Goal: Task Accomplishment & Management: Complete application form

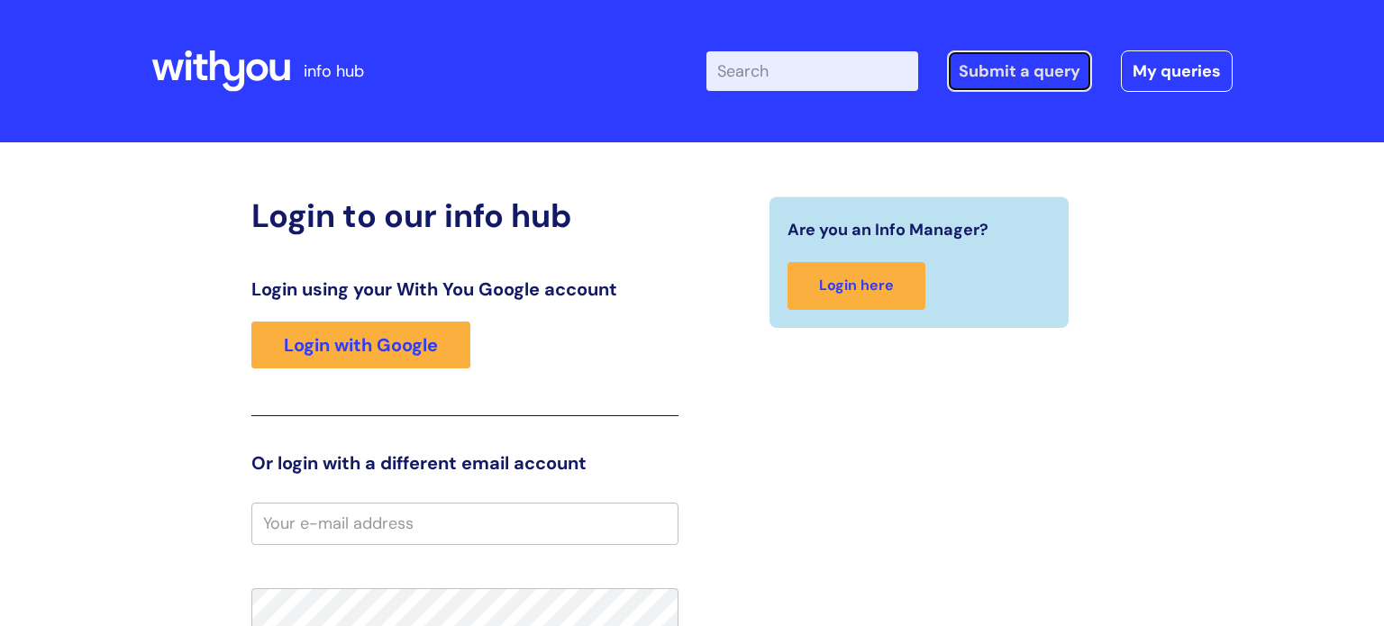
click at [1010, 69] on link "Submit a query" at bounding box center [1019, 70] width 145 height 41
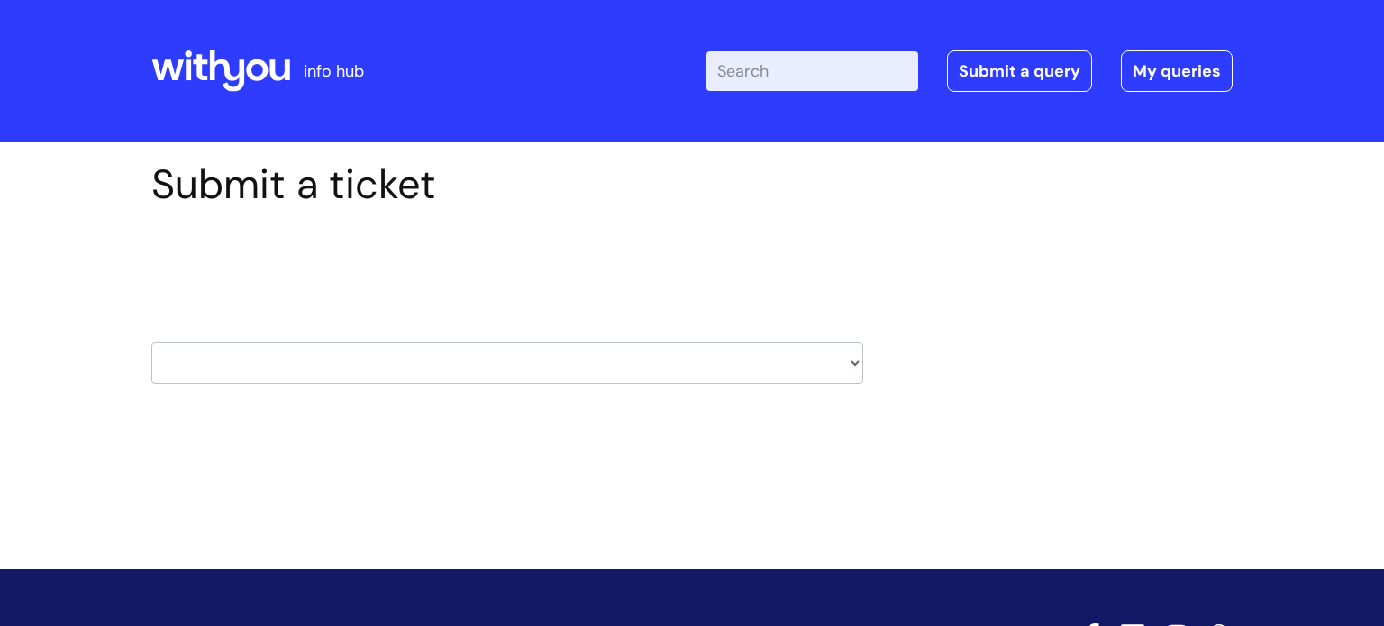
click at [527, 371] on select "HR / People IT and Support Clinical Drug Alerts Finance Accounts Data Support T…" at bounding box center [507, 362] width 712 height 41
select select "it_and_support"
click at [151, 342] on select "HR / People IT and Support Clinical Drug Alerts Finance Accounts Data Support T…" at bounding box center [507, 362] width 712 height 41
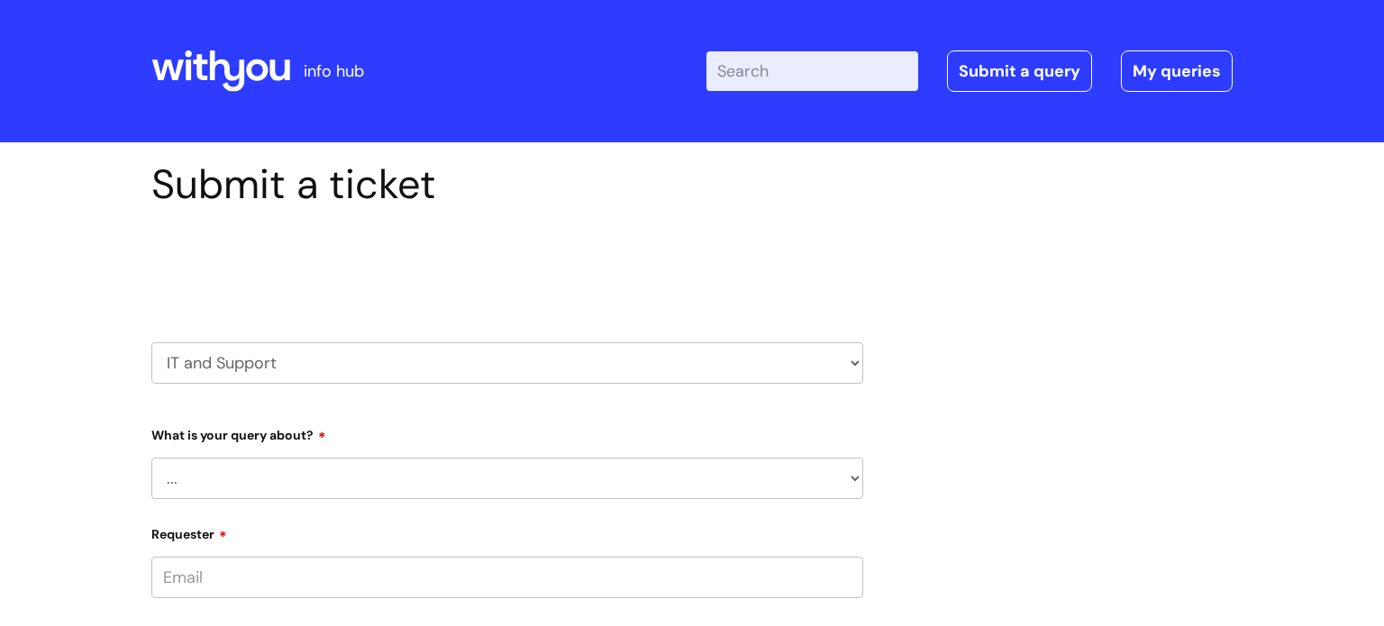
click at [370, 490] on select "... Mobile Phone Reset & MFA Accounts, Starters and Leavers IT Hardware issue I…" at bounding box center [507, 478] width 712 height 41
select select "System/software"
click at [151, 458] on select "... Mobile Phone Reset & MFA Accounts, Starters and Leavers IT Hardware issue I…" at bounding box center [507, 478] width 712 height 41
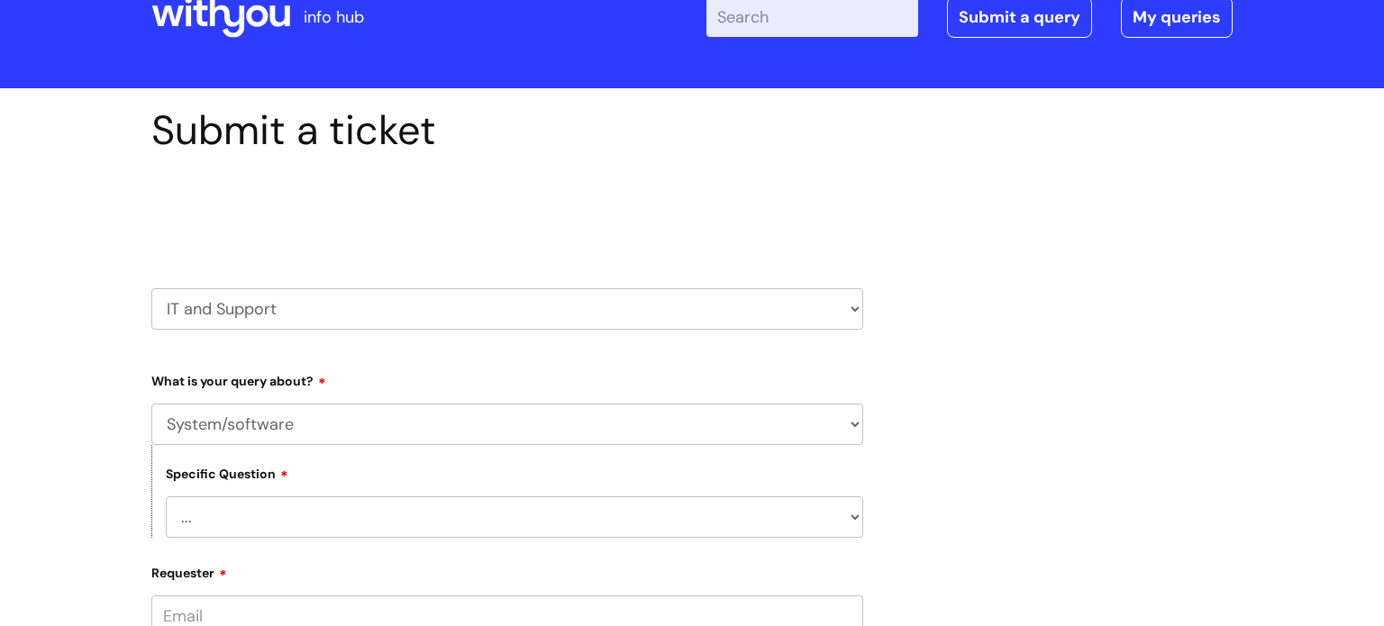
scroll to position [72, 0]
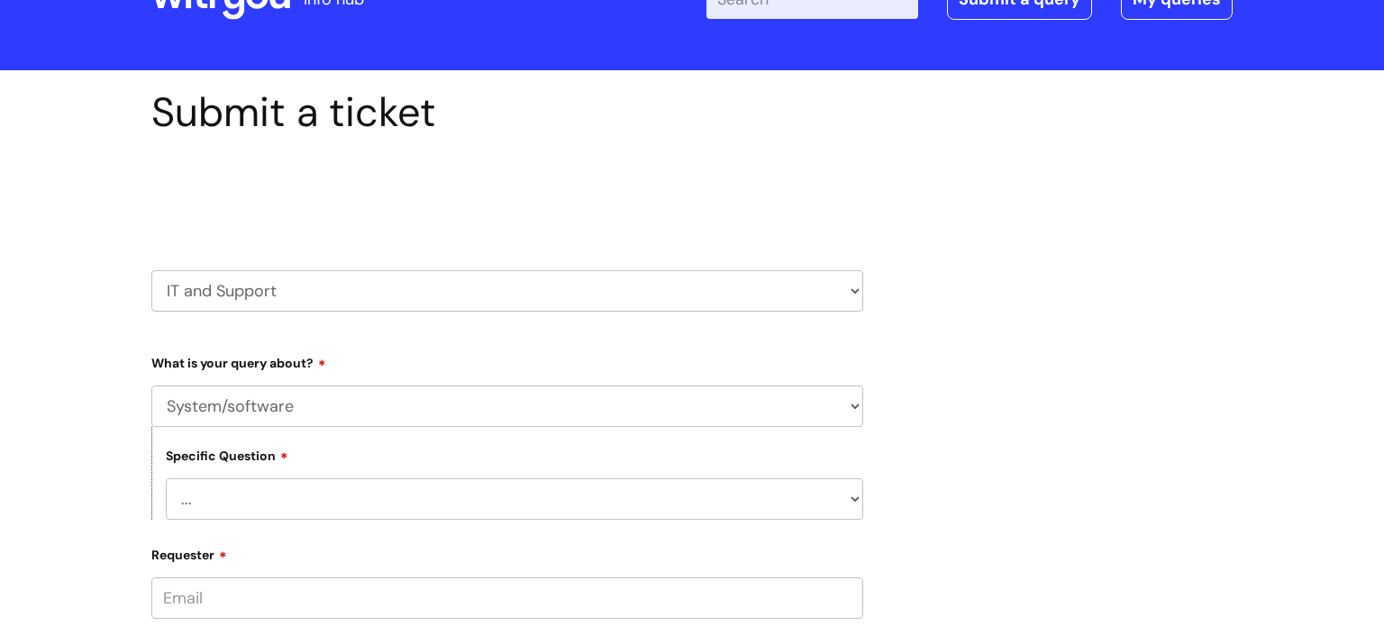
click at [339, 496] on select "... Halo PCMIS Iaptus NHS Email CJSM Email Mitel Another System Google (Workspa…" at bounding box center [514, 498] width 697 height 41
select select "Another System"
click at [166, 478] on select "... Halo PCMIS Iaptus NHS Email CJSM Email Mitel Another System Google (Workspa…" at bounding box center [514, 498] width 697 height 41
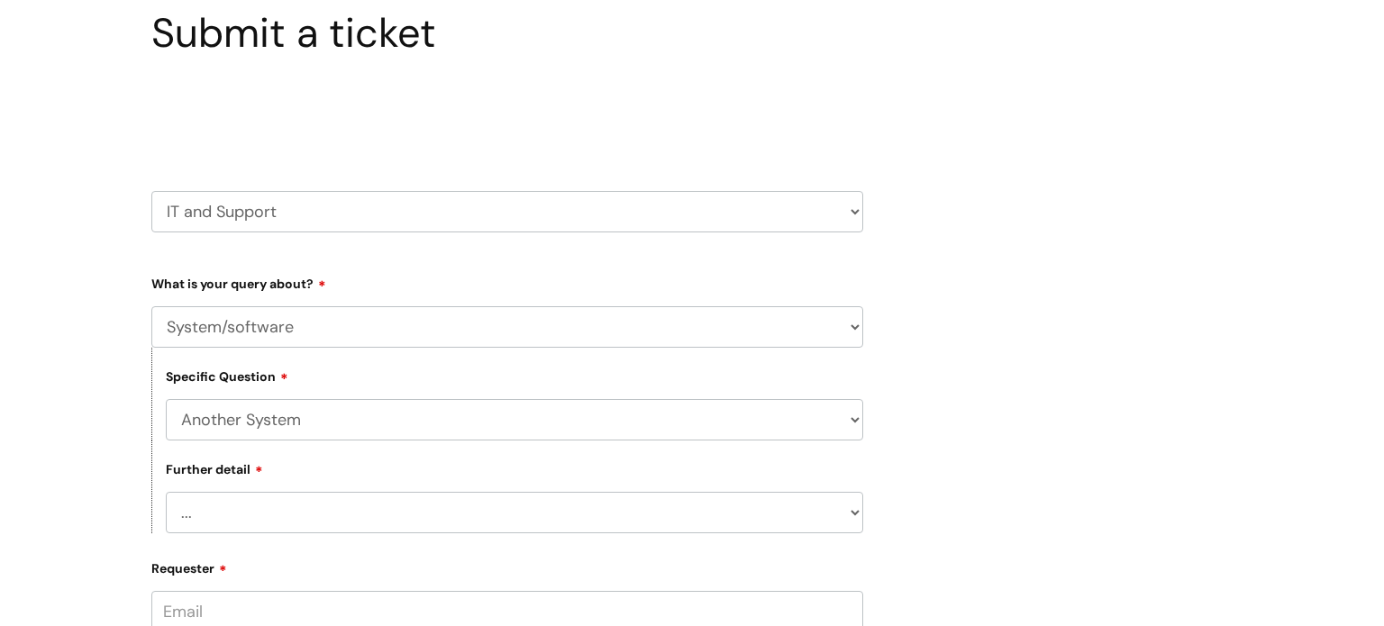
scroll to position [299, 0]
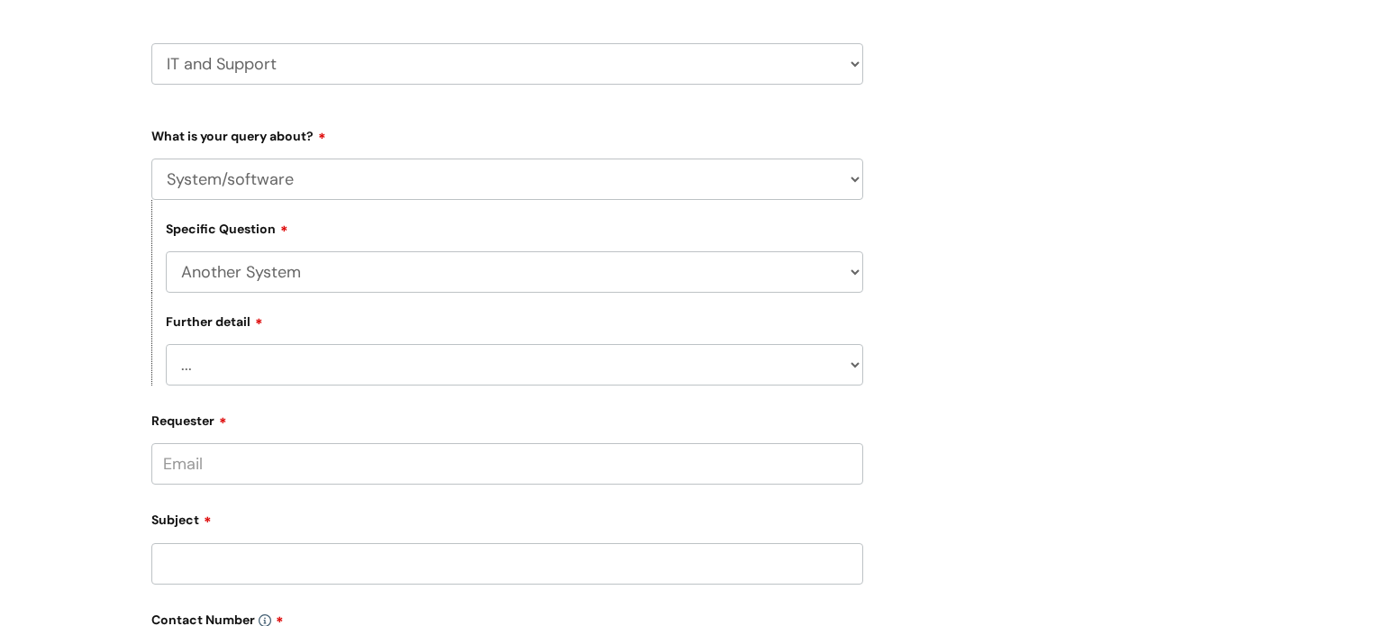
click at [237, 367] on select "... I’ve got a login issue Something else" at bounding box center [514, 364] width 697 height 41
select select "Something else"
click at [166, 345] on select "... I’ve got a login issue Something else" at bounding box center [514, 364] width 697 height 41
click at [257, 464] on input "Requester" at bounding box center [507, 463] width 712 height 41
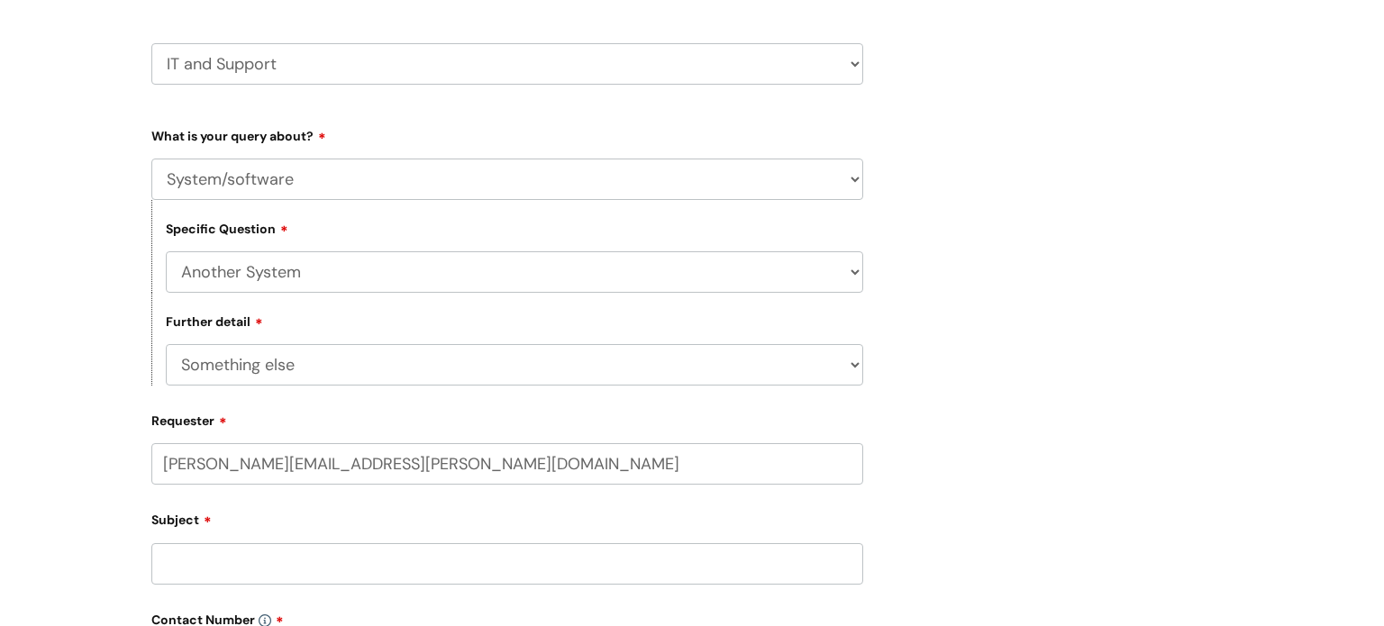
type input "[PERSON_NAME][EMAIL_ADDRESS][PERSON_NAME][DOMAIN_NAME]"
click at [231, 570] on input "Subject" at bounding box center [507, 563] width 712 height 41
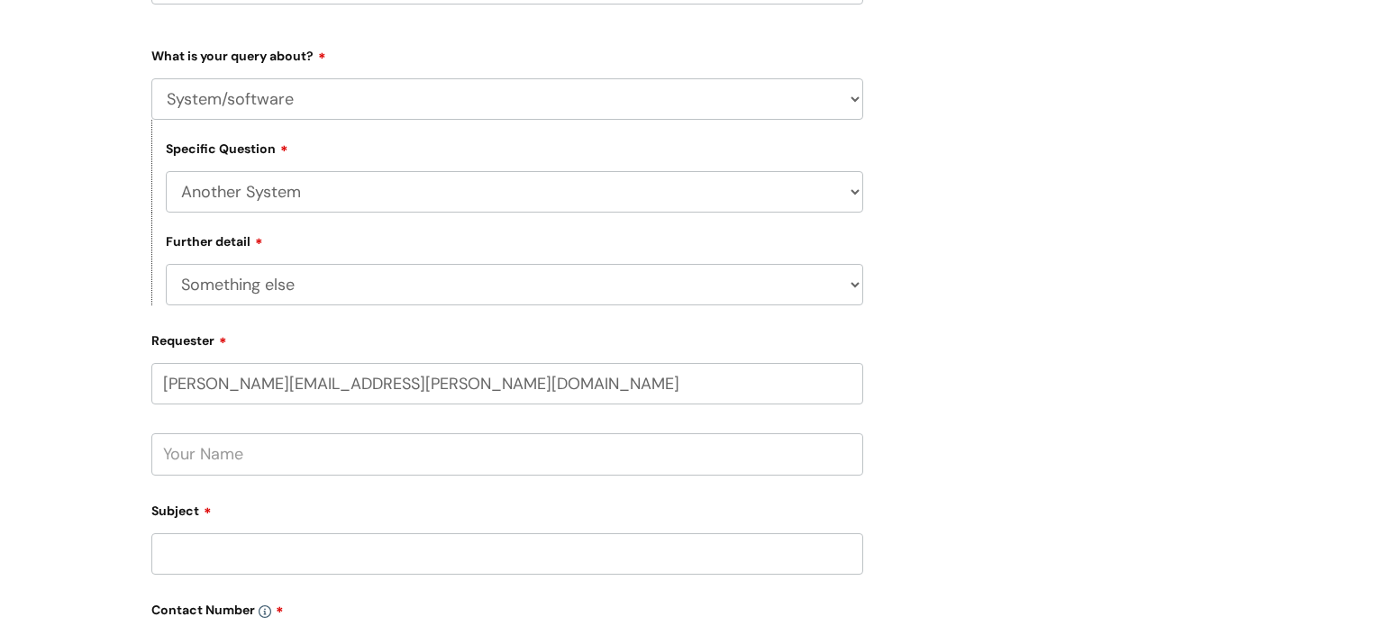
scroll to position [386, 0]
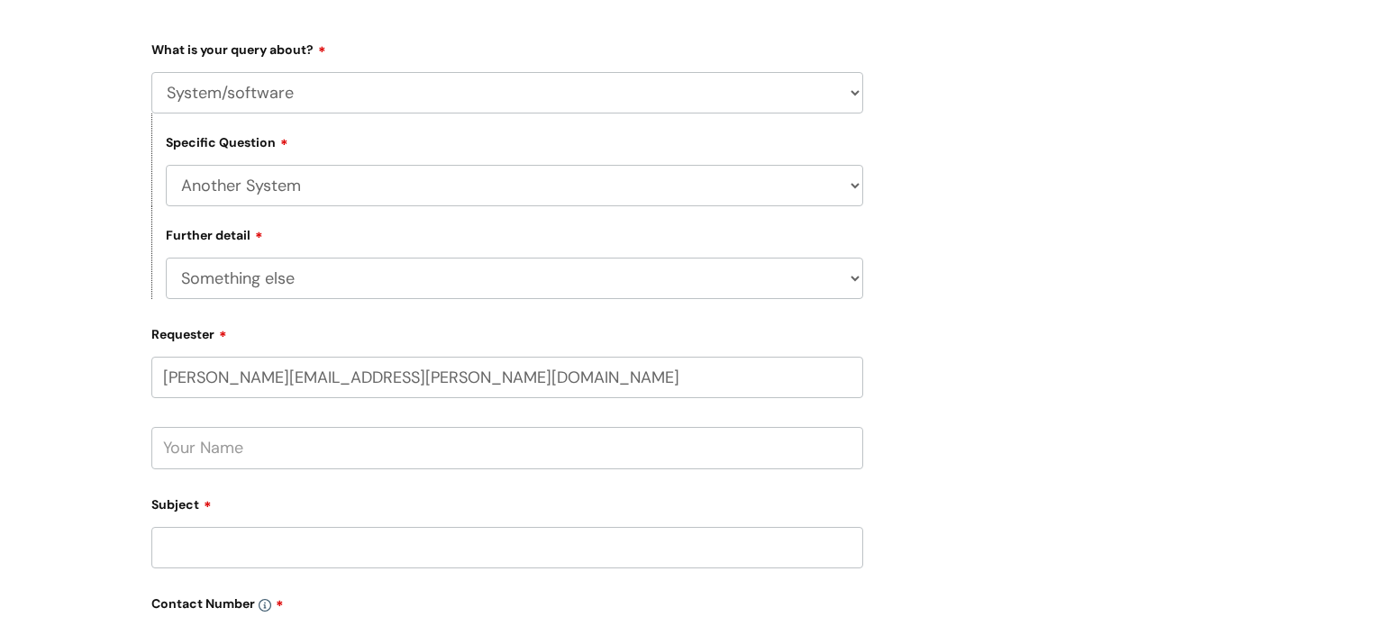
click at [240, 440] on input "text" at bounding box center [507, 447] width 712 height 41
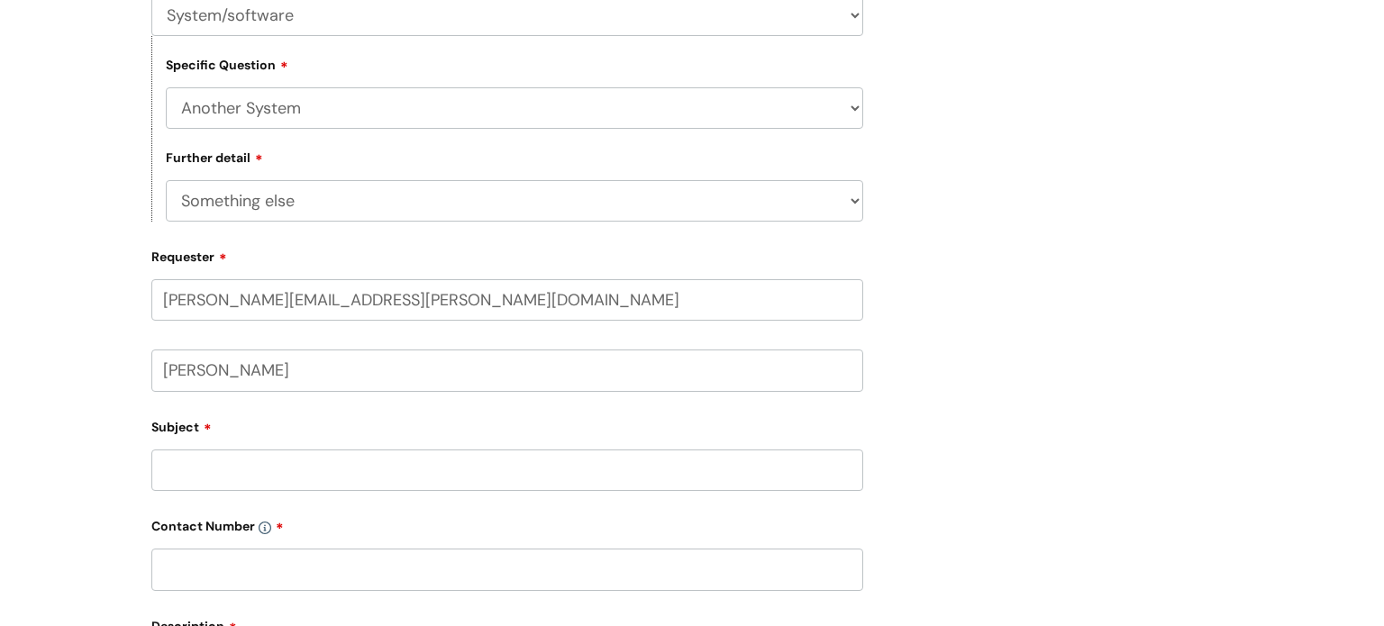
scroll to position [467, 0]
type input "[PERSON_NAME]"
click at [287, 472] on input "Subject" at bounding box center [507, 466] width 712 height 41
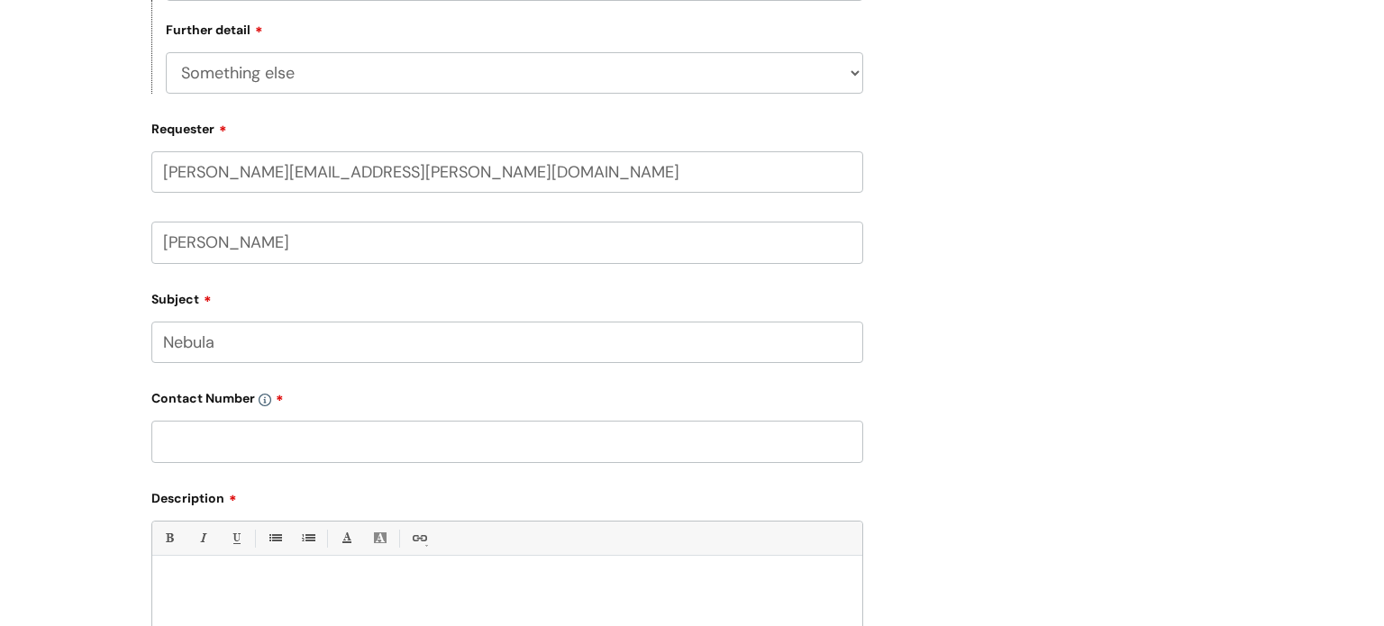
scroll to position [598, 0]
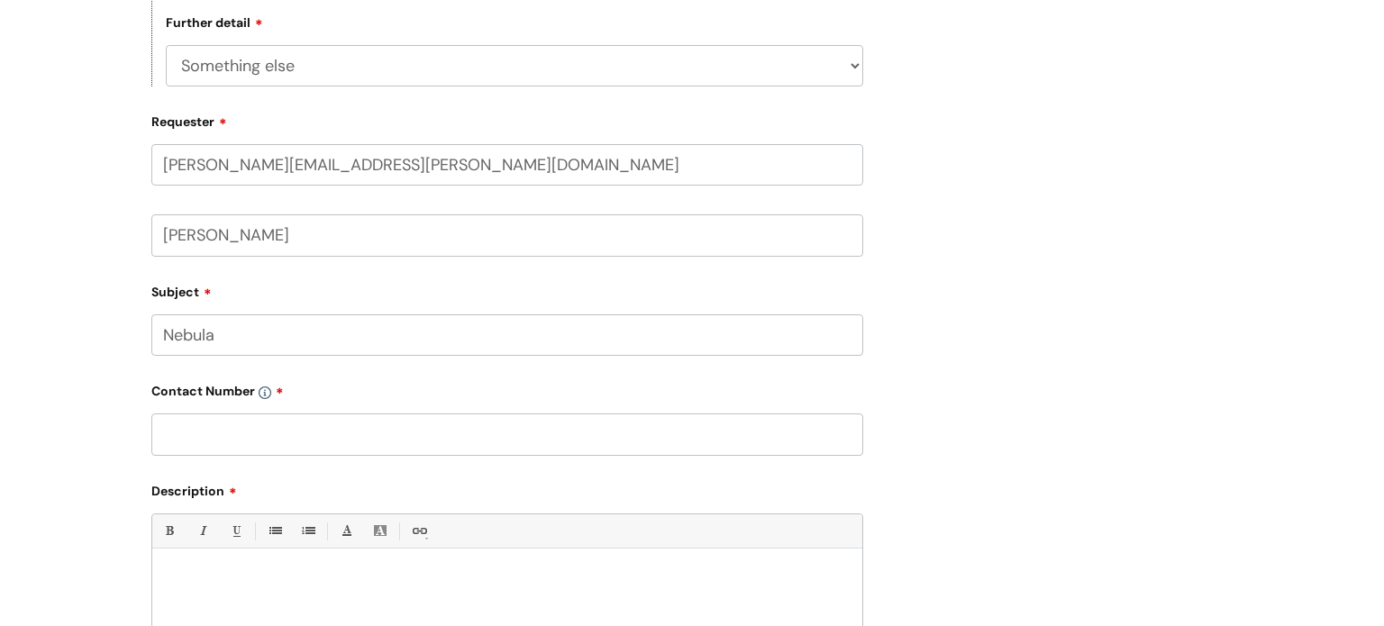
type input "Nebula"
click at [261, 437] on input "text" at bounding box center [507, 434] width 712 height 41
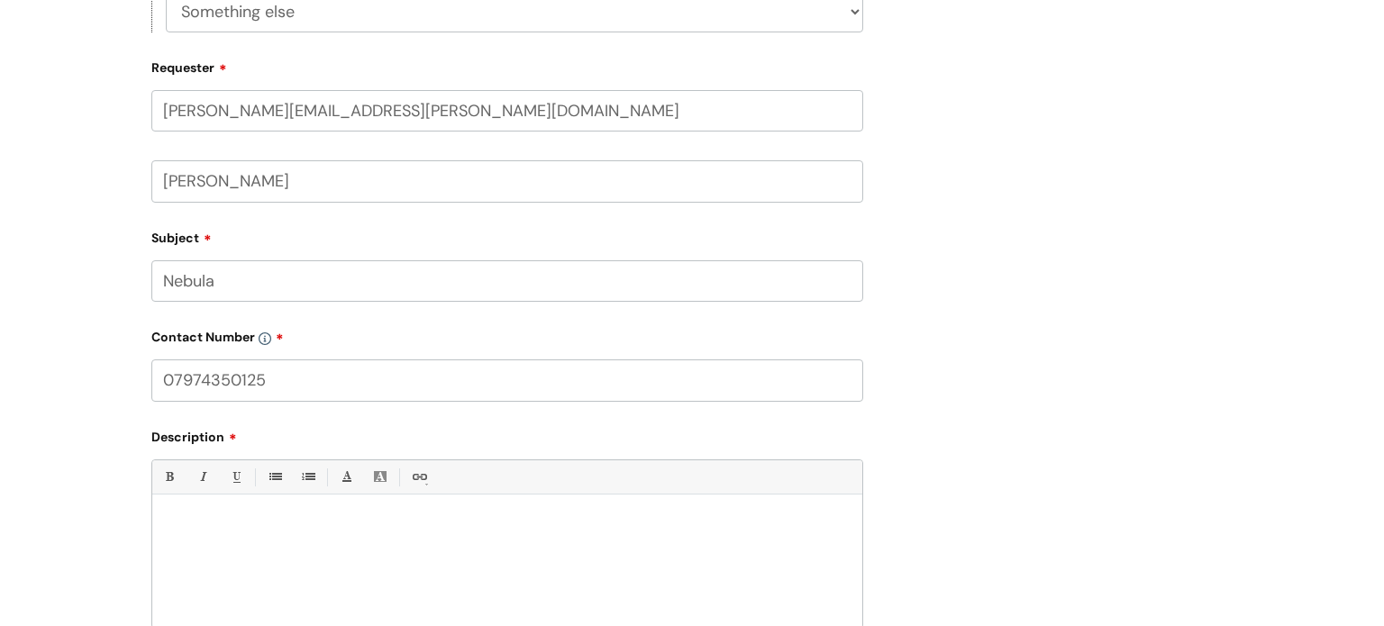
scroll to position [661, 0]
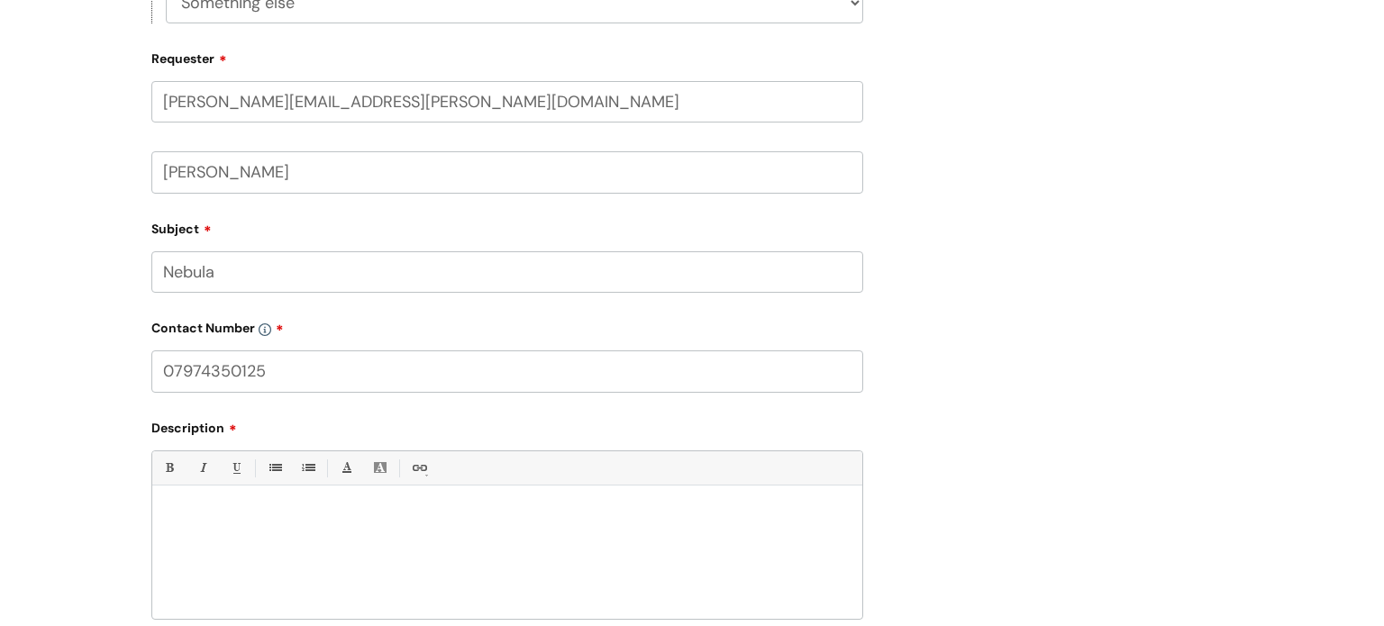
type input "07974350125"
click at [237, 511] on p at bounding box center [507, 516] width 683 height 16
click at [472, 514] on p "When i'm on a clients nebula file and i press Hep C status, it then takes me to…" at bounding box center [507, 516] width 683 height 16
click at [272, 537] on p "When i'm on a clients nebula file and i press Hep C test date, it then takes me…" at bounding box center [507, 524] width 683 height 32
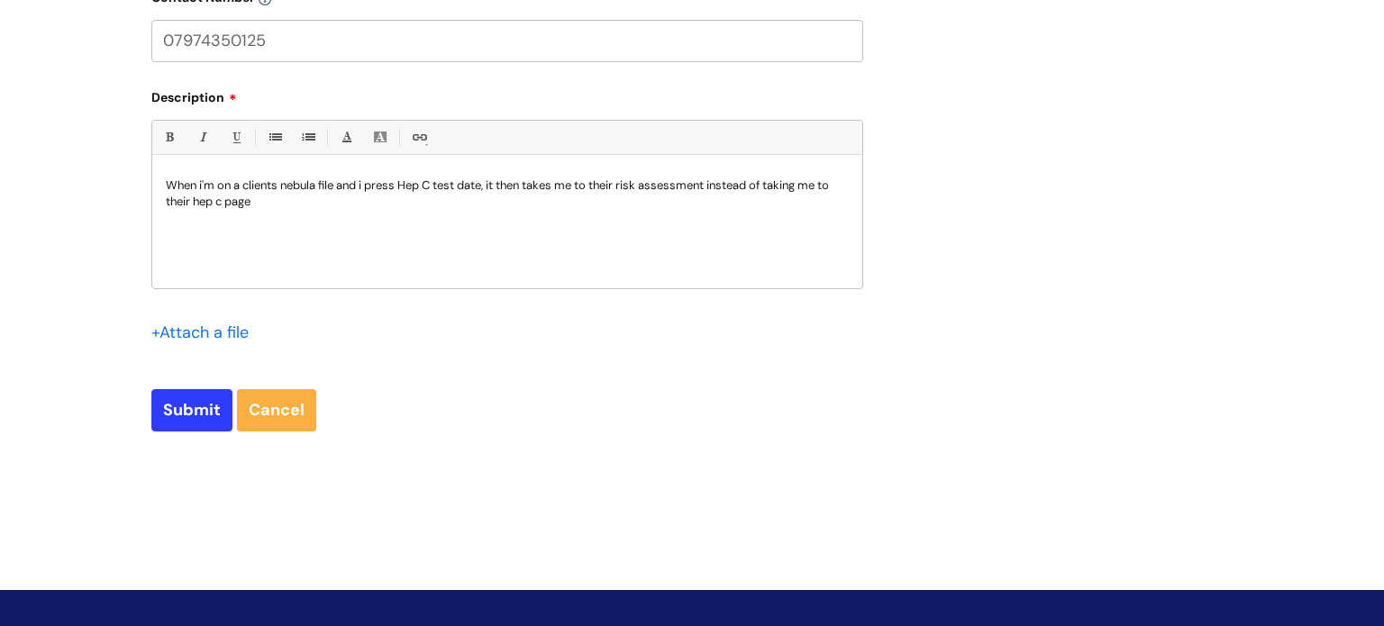
scroll to position [1004, 0]
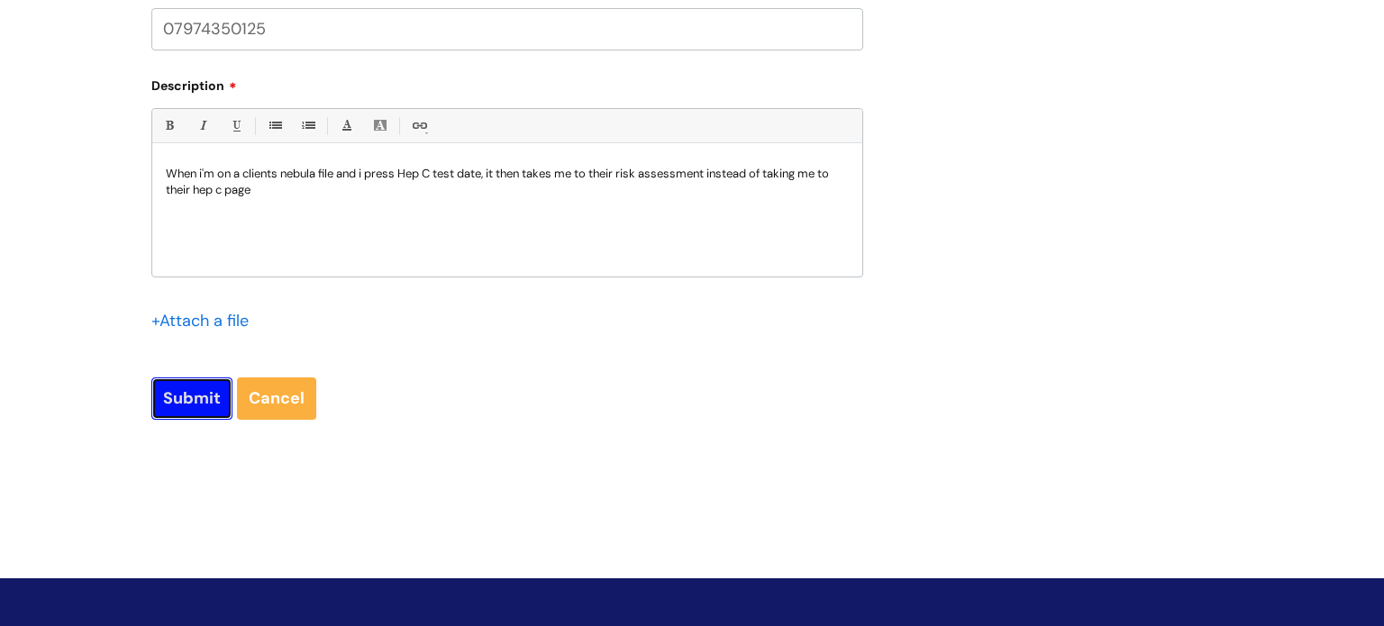
click at [177, 401] on input "Submit" at bounding box center [191, 398] width 81 height 41
type input "Please Wait..."
